Goal: Task Accomplishment & Management: Complete application form

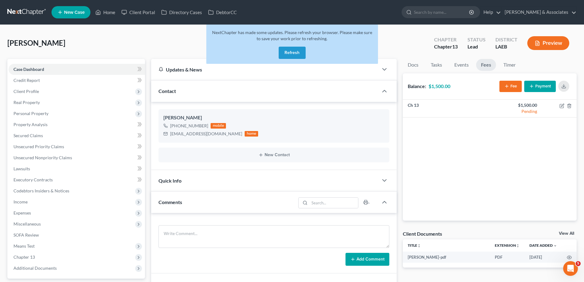
click at [297, 56] on button "Refresh" at bounding box center [292, 53] width 27 height 12
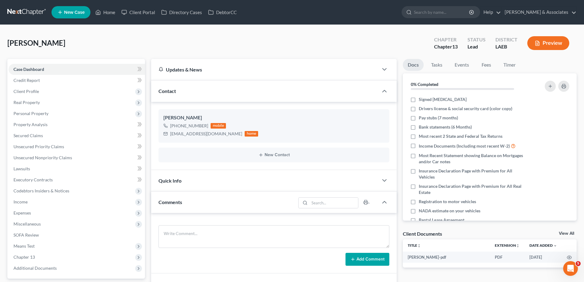
click at [70, 13] on span "New Case" at bounding box center [74, 12] width 21 height 5
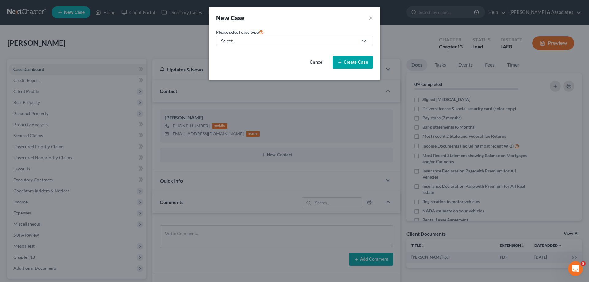
click at [242, 42] on div "Select..." at bounding box center [289, 41] width 137 height 6
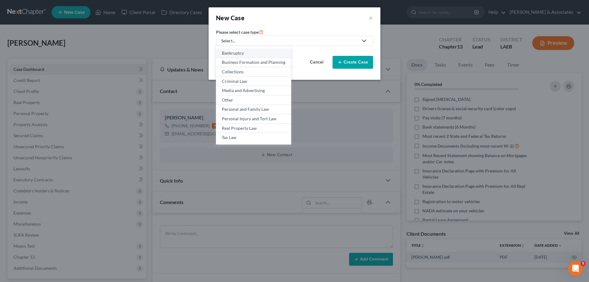
click at [234, 52] on div "Bankruptcy" at bounding box center [253, 53] width 63 height 6
select select "35"
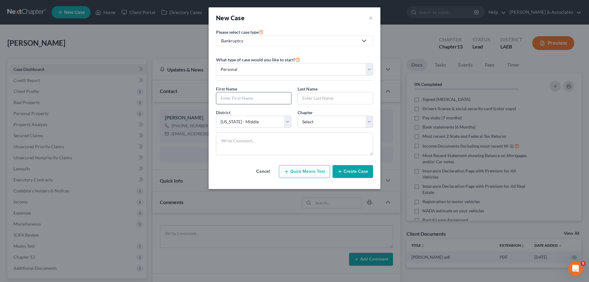
drag, startPoint x: 233, startPoint y: 101, endPoint x: 260, endPoint y: 85, distance: 31.6
click at [233, 101] on input "text" at bounding box center [253, 98] width 75 height 12
type input "Krishonne"
type input "[PERSON_NAME]"
click at [362, 120] on select "Select 7 11 12 13" at bounding box center [334, 122] width 75 height 12
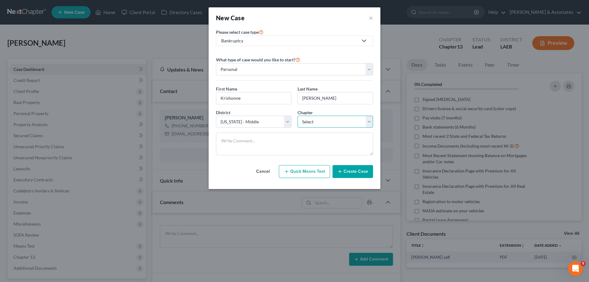
select select "0"
click at [297, 116] on select "Select 7 11 12 13" at bounding box center [334, 122] width 75 height 12
click at [348, 169] on button "Create Case" at bounding box center [352, 171] width 40 height 13
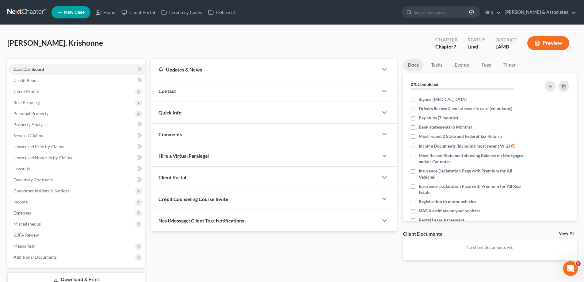
scroll to position [28, 0]
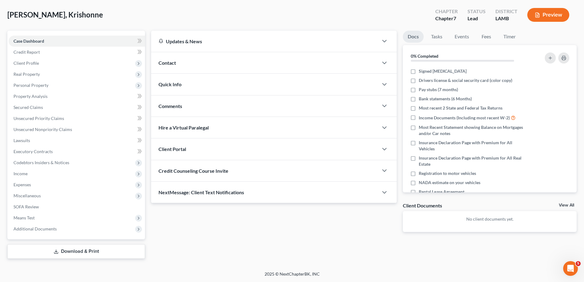
click at [328, 66] on div "Contact" at bounding box center [264, 62] width 227 height 21
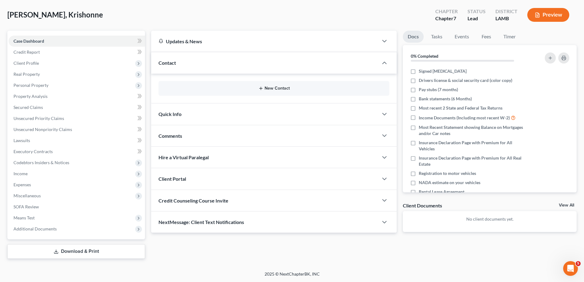
click at [273, 89] on button "New Contact" at bounding box center [273, 88] width 221 height 5
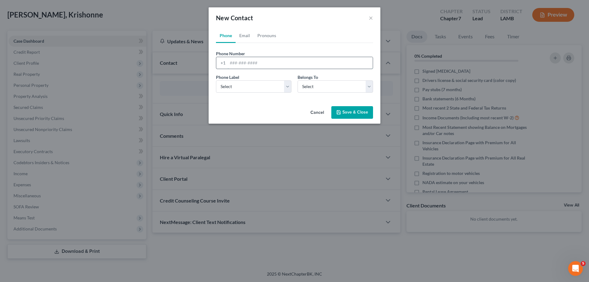
click at [251, 65] on input "tel" at bounding box center [300, 63] width 145 height 12
paste input "[PHONE_NUMBER]"
type input "[PHONE_NUMBER]"
click at [246, 82] on select "Select Mobile Home Work Other" at bounding box center [253, 86] width 75 height 12
click at [216, 80] on select "Select Mobile Home Work Other" at bounding box center [253, 86] width 75 height 12
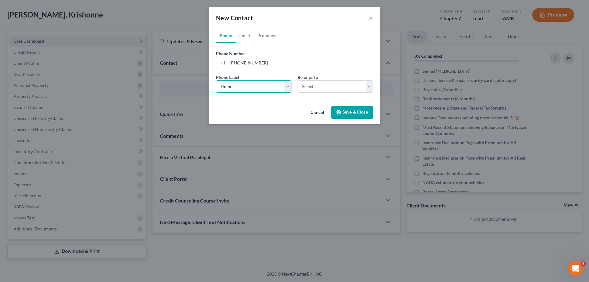
click at [250, 87] on select "Select Mobile Home Work Other" at bounding box center [253, 86] width 75 height 12
select select "0"
click at [216, 80] on select "Select Mobile Home Work Other" at bounding box center [253, 86] width 75 height 12
click at [320, 82] on select "Select Client Other" at bounding box center [334, 86] width 75 height 12
select select "0"
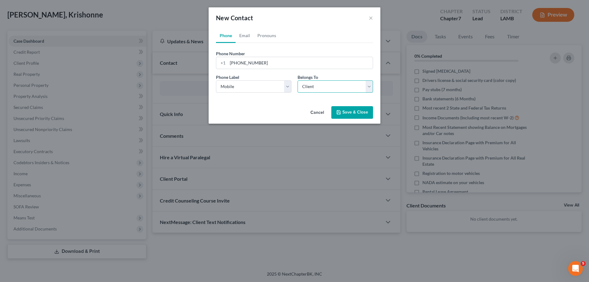
click at [297, 80] on select "Select Client Other" at bounding box center [334, 86] width 75 height 12
select select "0"
click at [241, 32] on link "Email" at bounding box center [245, 35] width 18 height 15
click at [266, 64] on input "email" at bounding box center [300, 63] width 145 height 12
paste input "[EMAIL_ADDRESS][DOMAIN_NAME]"
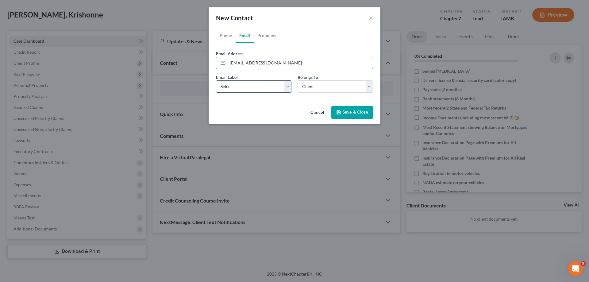
type input "[EMAIL_ADDRESS][DOMAIN_NAME]"
click at [242, 85] on select "Select Home Work Other" at bounding box center [253, 86] width 75 height 12
select select "0"
click at [216, 80] on select "Select Home Work Other" at bounding box center [253, 86] width 75 height 12
click at [339, 88] on select "Select Client Other" at bounding box center [334, 86] width 75 height 12
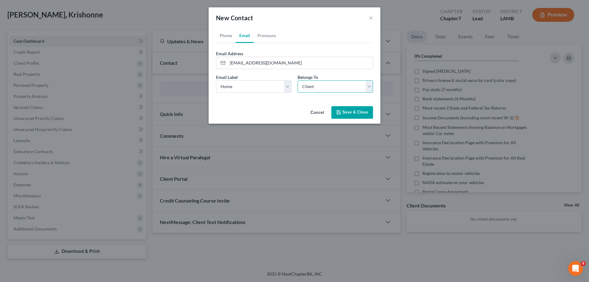
click at [339, 88] on select "Select Client Other" at bounding box center [334, 86] width 75 height 12
click at [345, 111] on button "Save & Close" at bounding box center [352, 112] width 42 height 13
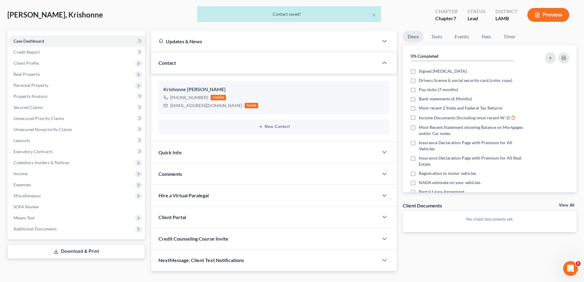
click at [206, 179] on div "Comments" at bounding box center [264, 173] width 227 height 21
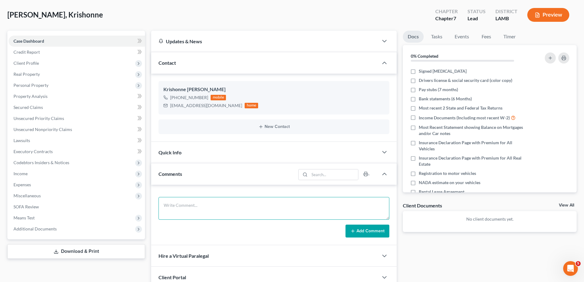
click at [223, 213] on textarea at bounding box center [274, 208] width 231 height 23
paste textarea "Did eval with [PERSON_NAME], 149000 in [GEOGRAPHIC_DATA], and 26000 against a g…"
type textarea "Did eval with [PERSON_NAME], 149000 in [GEOGRAPHIC_DATA], and 26000 against a g…"
click at [356, 230] on button "Add Comment" at bounding box center [368, 230] width 44 height 13
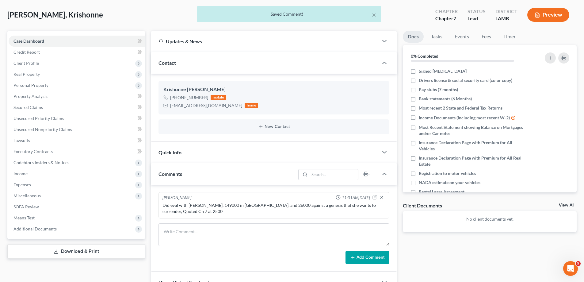
click at [573, 206] on link "View All" at bounding box center [566, 205] width 15 height 4
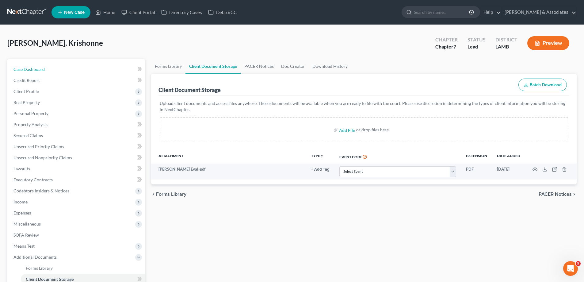
drag, startPoint x: 60, startPoint y: 70, endPoint x: 441, endPoint y: 42, distance: 381.3
click at [60, 70] on link "Case Dashboard" at bounding box center [77, 69] width 136 height 11
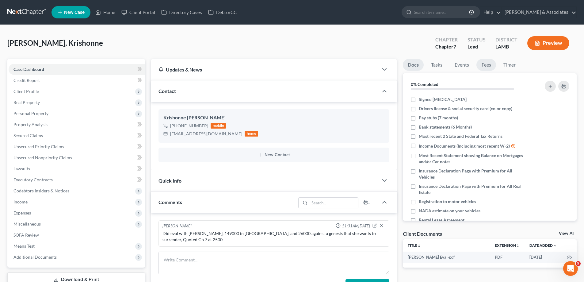
click at [490, 65] on link "Fees" at bounding box center [487, 65] width 20 height 12
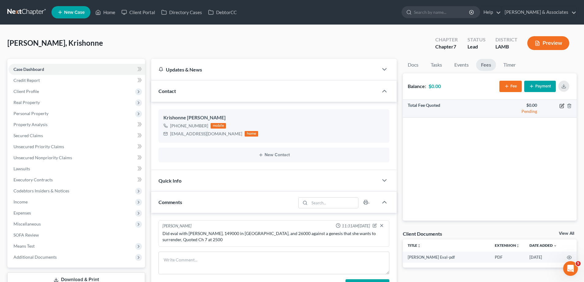
click at [560, 105] on icon "button" at bounding box center [562, 106] width 4 height 4
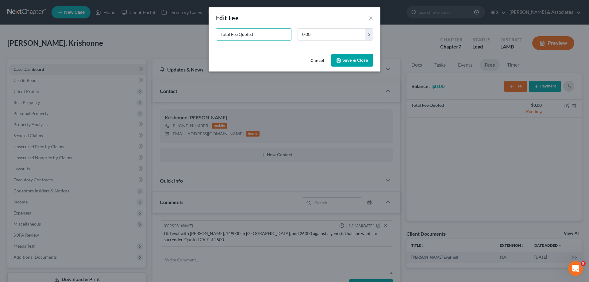
drag, startPoint x: 255, startPoint y: 36, endPoint x: 89, endPoint y: 51, distance: 167.1
click at [109, 52] on div "New Fee Edit Fee × Total Fee Quoted 0.00 $ Cancel Save & Close" at bounding box center [294, 141] width 589 height 282
type input "ch 7"
type input "2,500"
click at [360, 54] on button "Save & Close" at bounding box center [352, 60] width 42 height 13
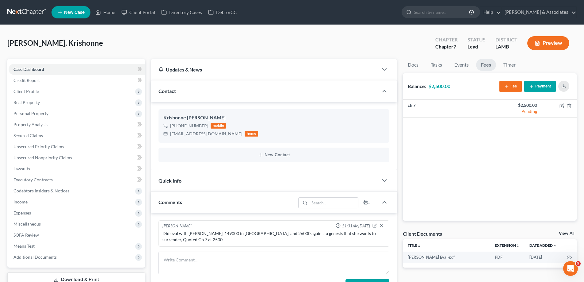
click at [71, 1] on nav "Home New Case Client Portal Directory Cases DebtorCC [PERSON_NAME] & Associates…" at bounding box center [292, 12] width 584 height 25
click at [70, 14] on span "New Case" at bounding box center [74, 12] width 21 height 5
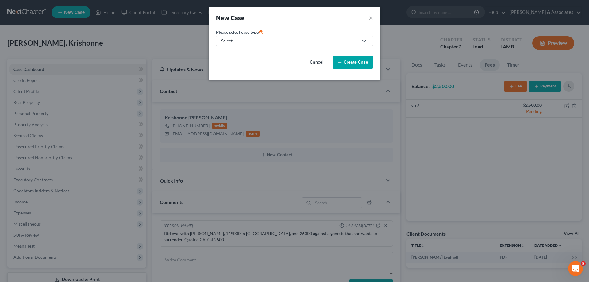
click at [279, 43] on div "Select..." at bounding box center [289, 41] width 137 height 6
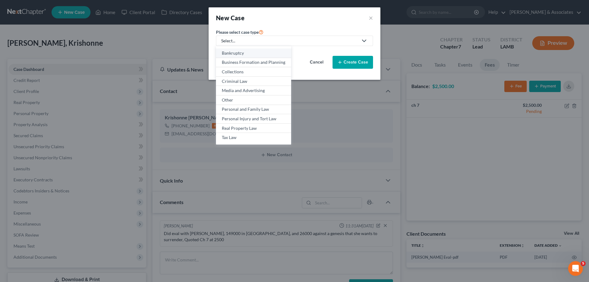
click at [236, 54] on div "Bankruptcy" at bounding box center [253, 53] width 63 height 6
select select "35"
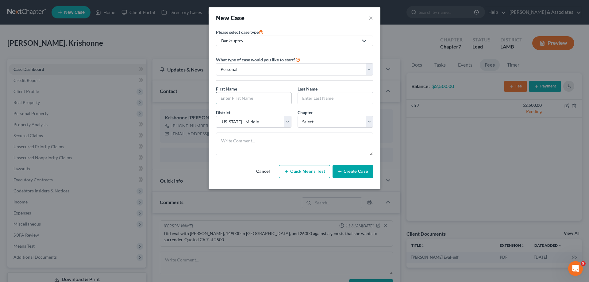
click at [257, 100] on input "text" at bounding box center [253, 98] width 75 height 12
type input "Amber"
type input "[PERSON_NAME]"
select select "3"
click at [360, 169] on button "Create Case" at bounding box center [352, 171] width 40 height 13
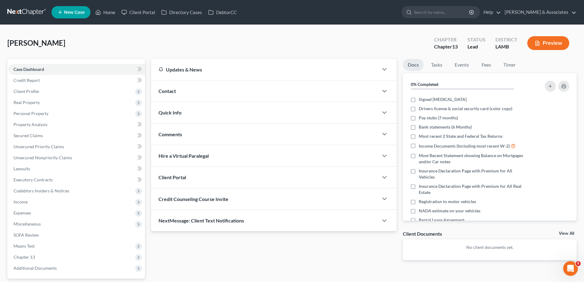
click at [258, 94] on div "Contact" at bounding box center [264, 90] width 227 height 21
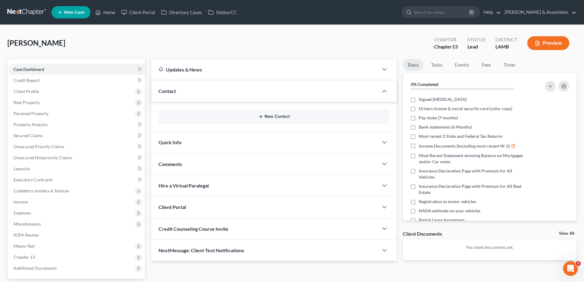
click at [271, 117] on button "New Contact" at bounding box center [273, 116] width 221 height 5
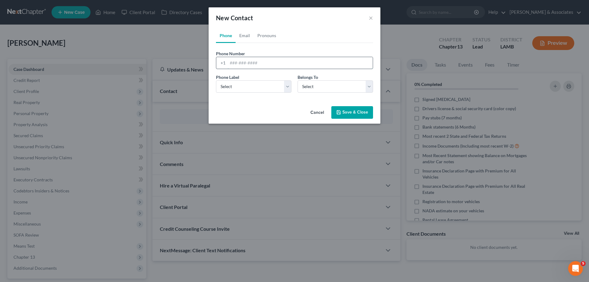
click at [243, 64] on input "tel" at bounding box center [300, 63] width 145 height 12
paste input "[PHONE_NUMBER]"
type input "[PHONE_NUMBER]"
click at [244, 90] on select "Select Mobile Home Work Other" at bounding box center [253, 86] width 75 height 12
select select "0"
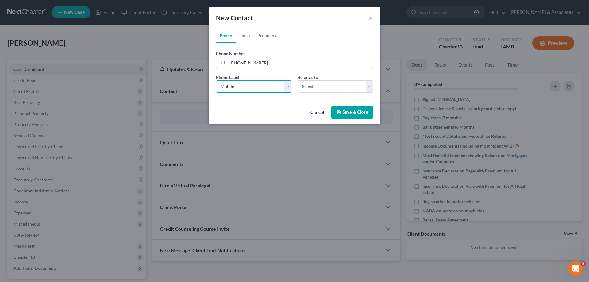
click at [216, 80] on select "Select Mobile Home Work Other" at bounding box center [253, 86] width 75 height 12
click at [344, 82] on select "Select Client Other" at bounding box center [334, 86] width 75 height 12
select select "0"
click at [297, 80] on select "Select Client Other" at bounding box center [334, 86] width 75 height 12
select select "0"
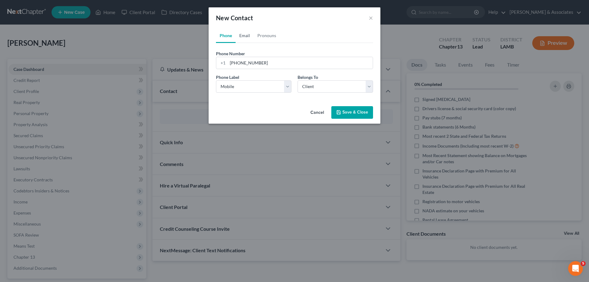
click at [240, 33] on link "Email" at bounding box center [245, 35] width 18 height 15
click at [256, 62] on input "email" at bounding box center [300, 63] width 145 height 12
paste input "[EMAIL_ADDRESS][PERSON_NAME][DOMAIN_NAME]"
type input "[EMAIL_ADDRESS][PERSON_NAME][DOMAIN_NAME]"
click at [234, 85] on select "Select Home Work Other" at bounding box center [253, 86] width 75 height 12
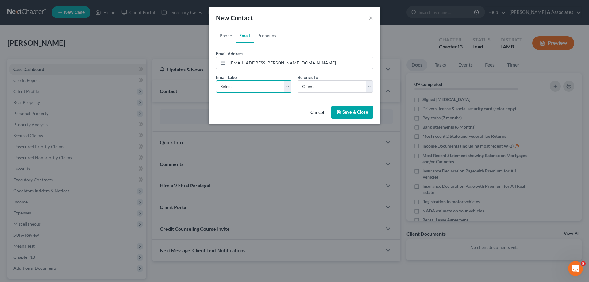
select select "0"
click at [216, 80] on select "Select Home Work Other" at bounding box center [253, 86] width 75 height 12
click at [339, 82] on select "Select Client Other" at bounding box center [334, 86] width 75 height 12
click at [297, 80] on select "Select Client Other" at bounding box center [334, 86] width 75 height 12
click at [357, 108] on button "Save & Close" at bounding box center [352, 112] width 42 height 13
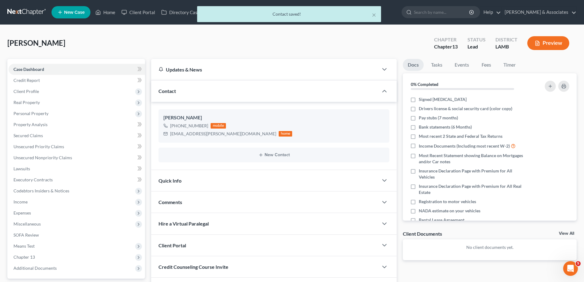
click at [234, 202] on div "Comments" at bounding box center [264, 201] width 227 height 21
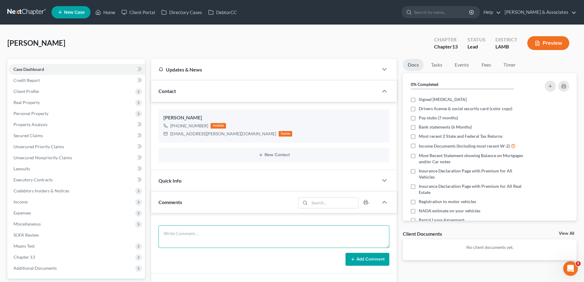
click at [204, 235] on textarea at bounding box center [274, 236] width 231 height 23
paste textarea "Did eval with [PERSON_NAME], 13400 in [GEOGRAPHIC_DATA], 14443 on a Buick filed…"
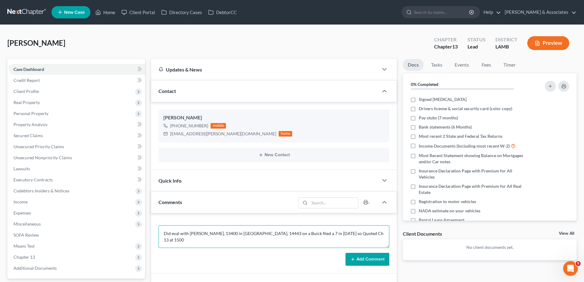
type textarea "Did eval with [PERSON_NAME], 13400 in [GEOGRAPHIC_DATA], 14443 on a Buick filed…"
click at [377, 263] on button "Add Comment" at bounding box center [368, 259] width 44 height 13
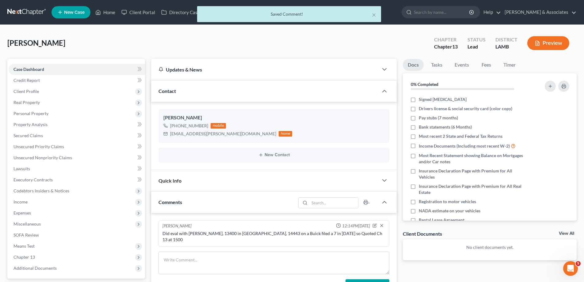
click at [566, 232] on link "View All" at bounding box center [566, 233] width 15 height 4
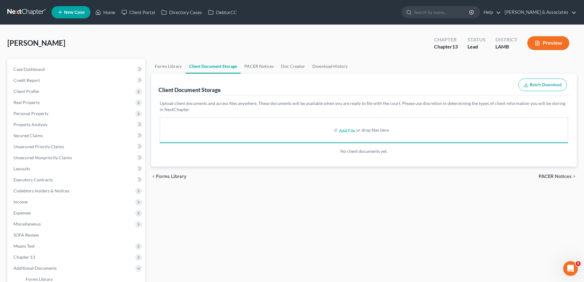
click at [59, 63] on div "Case Dashboard Payments Invoices Payments Payments Credit Report Client Profile…" at bounding box center [76, 196] width 138 height 275
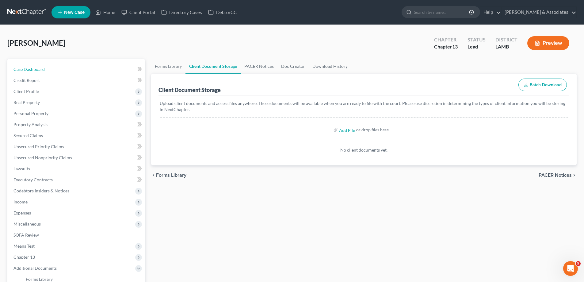
drag, startPoint x: 58, startPoint y: 64, endPoint x: 141, endPoint y: 66, distance: 82.8
click at [58, 65] on link "Case Dashboard" at bounding box center [77, 69] width 136 height 11
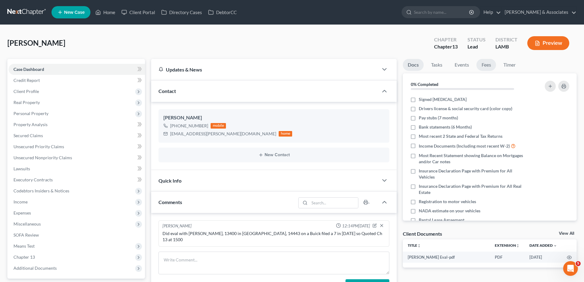
click at [485, 65] on link "Fees" at bounding box center [487, 65] width 20 height 12
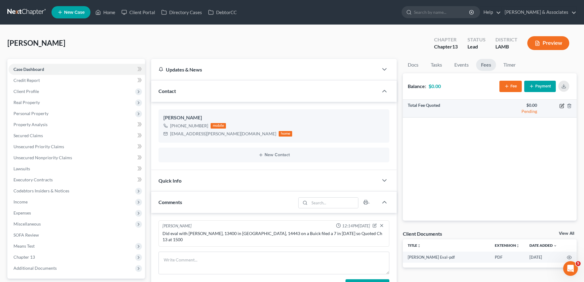
click at [562, 107] on icon "button" at bounding box center [562, 105] width 5 height 5
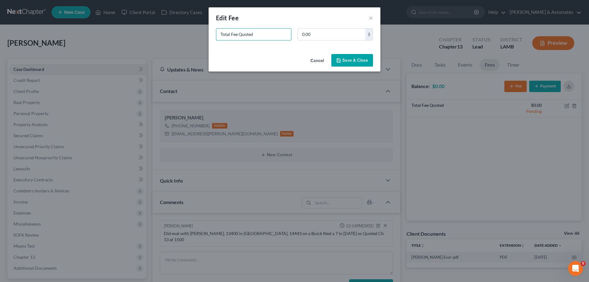
drag, startPoint x: 280, startPoint y: 36, endPoint x: 9, endPoint y: 11, distance: 272.0
click at [52, 24] on div "New Fee Edit Fee × Total Fee Quoted 0.00 $ Cancel Save & Close" at bounding box center [294, 141] width 589 height 282
type input "ch 13"
type input "1,500"
click at [355, 57] on button "Save & Close" at bounding box center [352, 60] width 42 height 13
